Goal: Share content: Share content

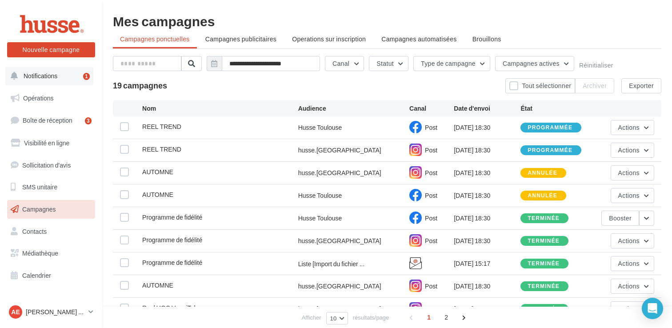
click at [54, 72] on span "Notifications" at bounding box center [41, 76] width 34 height 8
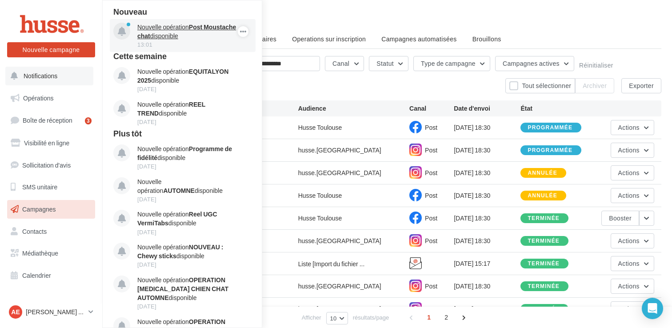
click at [204, 27] on strong "Post Moustache chat" at bounding box center [186, 31] width 99 height 16
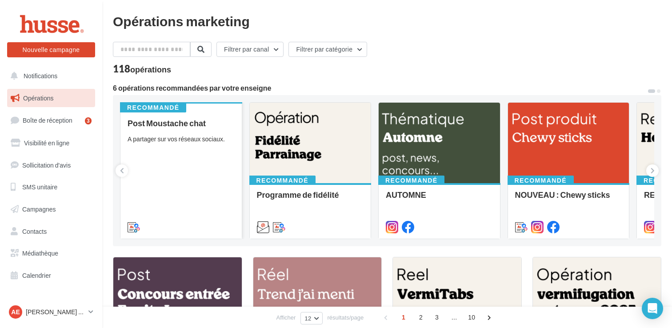
click at [210, 147] on div "Post Moustache chat A partager sur vos réseaux sociaux." at bounding box center [181, 175] width 107 height 112
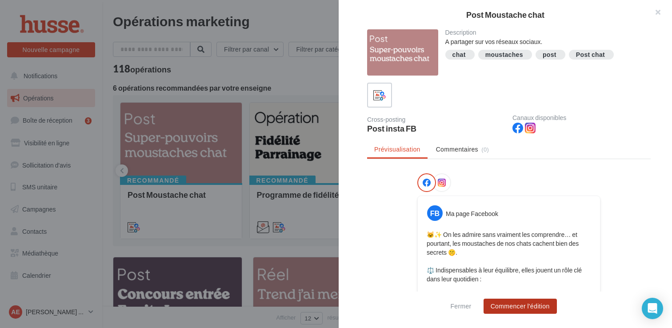
click at [520, 306] on button "Commencer l'édition" at bounding box center [519, 306] width 73 height 15
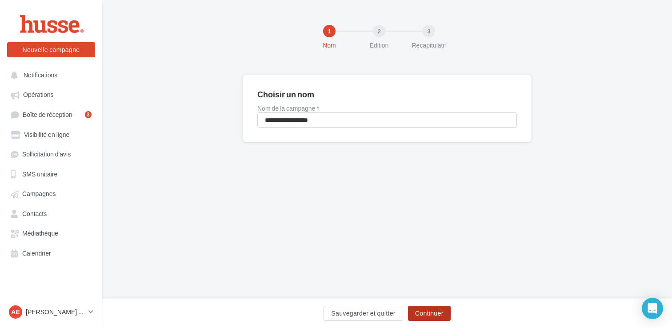
click at [436, 311] on button "Continuer" at bounding box center [429, 313] width 43 height 15
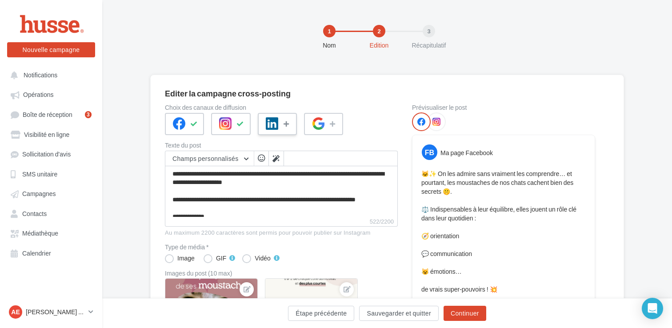
click at [288, 123] on icon at bounding box center [286, 124] width 7 height 6
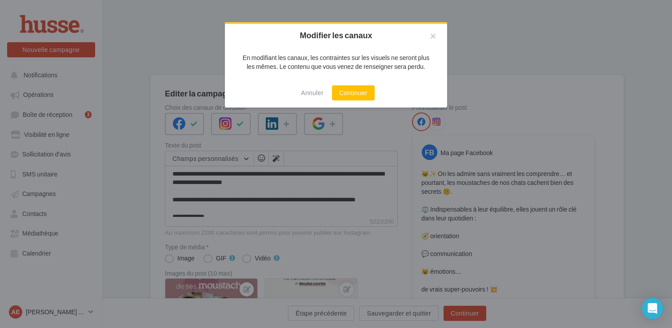
drag, startPoint x: 429, startPoint y: 39, endPoint x: 428, endPoint y: 60, distance: 20.4
click at [429, 39] on button "button" at bounding box center [429, 37] width 36 height 27
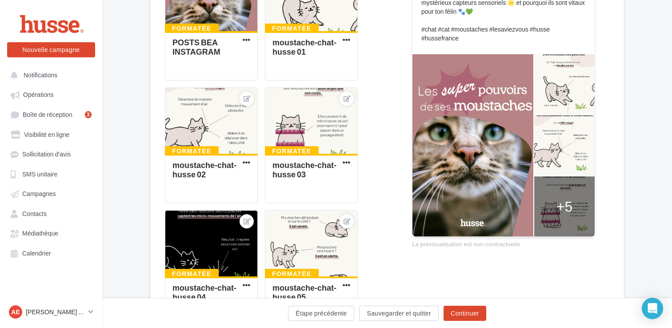
scroll to position [318, 0]
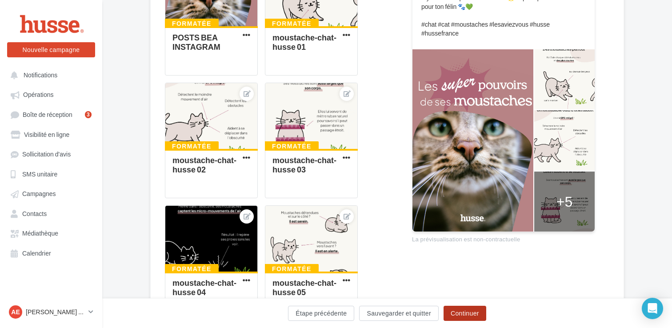
click at [469, 309] on button "Continuer" at bounding box center [464, 313] width 43 height 15
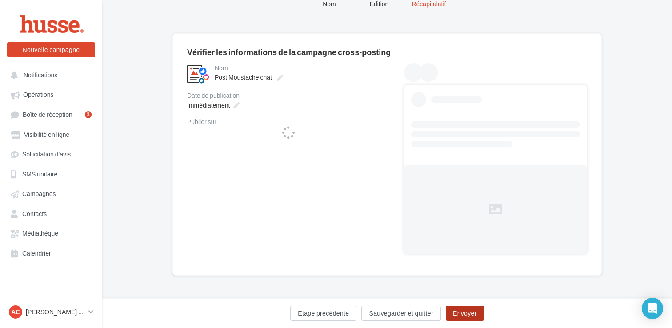
scroll to position [41, 0]
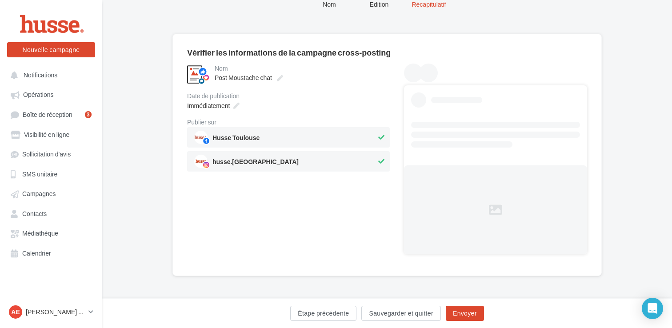
click at [229, 104] on span "Immédiatement" at bounding box center [208, 106] width 43 height 8
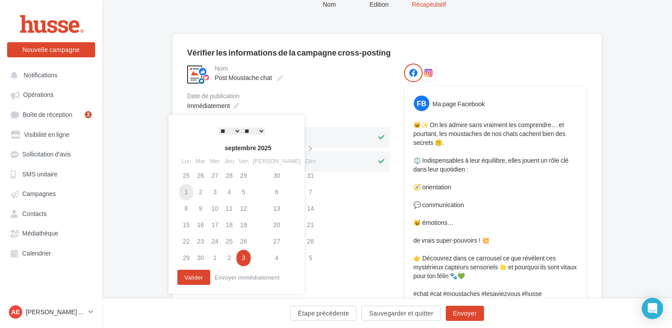
click at [191, 190] on td "1" at bounding box center [186, 192] width 14 height 16
click at [189, 189] on td "1" at bounding box center [186, 192] width 14 height 16
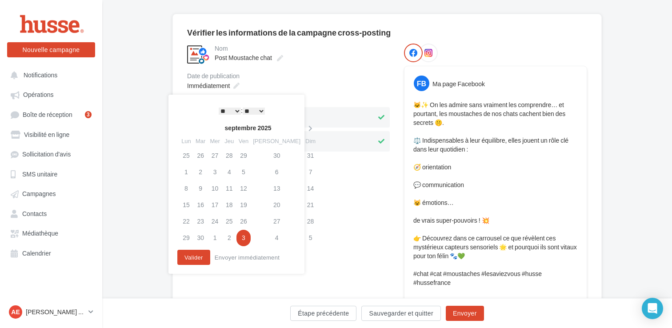
scroll to position [63, 0]
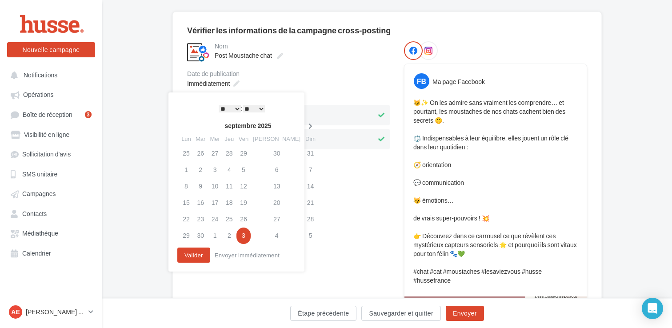
click at [305, 125] on icon at bounding box center [310, 126] width 11 height 6
click at [189, 169] on td "6" at bounding box center [186, 170] width 14 height 16
click at [227, 102] on div "* * * * * * * * * * ** ** ** ** ** ** ** ** ** ** ** ** ** ** : ** ** ** ** ** …" at bounding box center [242, 108] width 90 height 13
click at [227, 108] on select "* * * * * * * * * * ** ** ** ** ** ** ** ** ** ** ** ** ** **" at bounding box center [230, 108] width 22 height 7
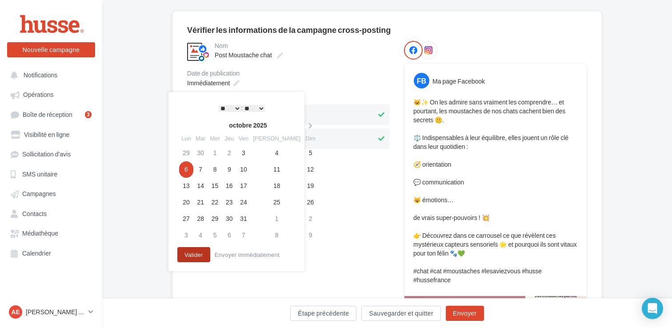
click at [194, 256] on button "Valider" at bounding box center [193, 254] width 33 height 15
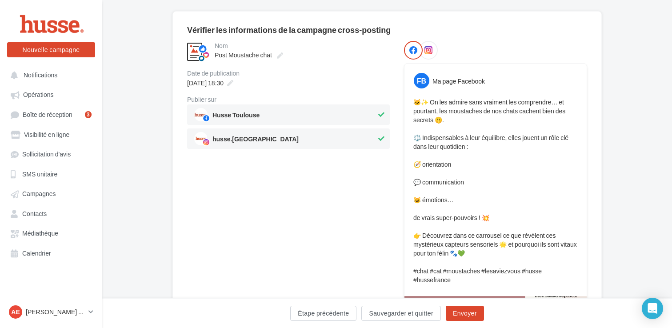
click at [432, 54] on div at bounding box center [428, 50] width 19 height 19
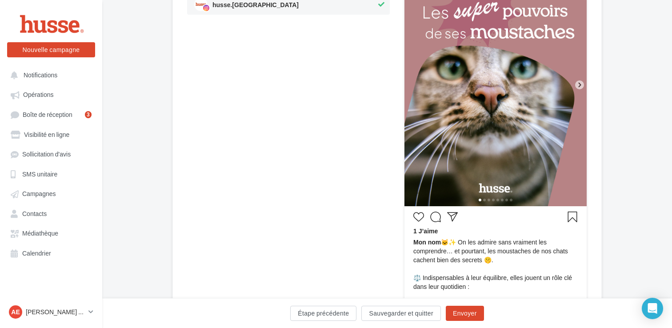
scroll to position [199, 0]
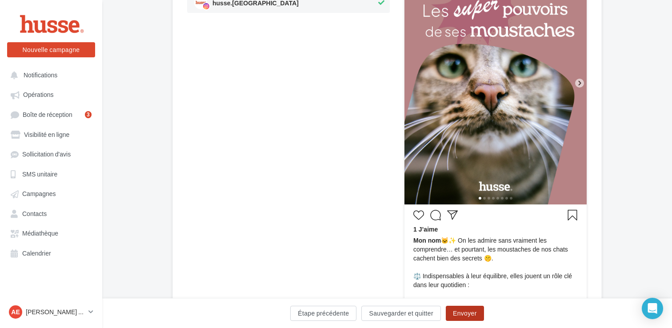
click at [467, 312] on button "Envoyer" at bounding box center [465, 313] width 38 height 15
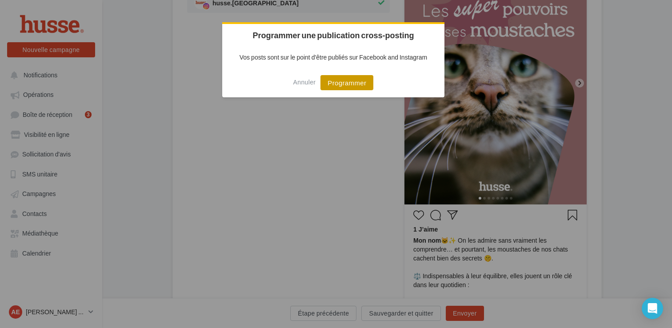
click at [347, 84] on button "Programmer" at bounding box center [346, 82] width 53 height 15
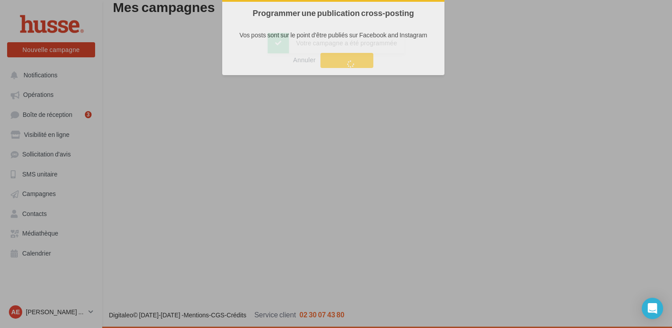
scroll to position [14, 0]
